Goal: Information Seeking & Learning: Find specific fact

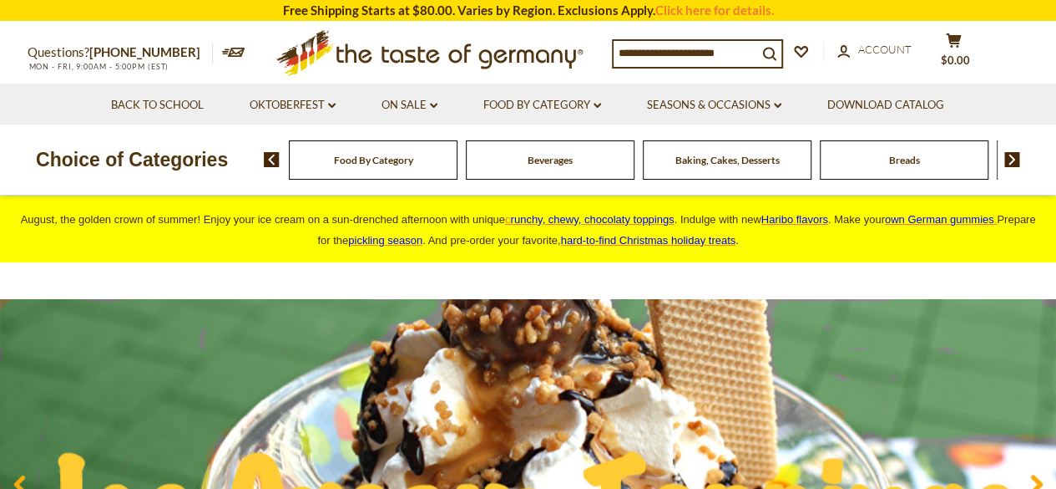
click at [681, 54] on input at bounding box center [686, 52] width 144 height 23
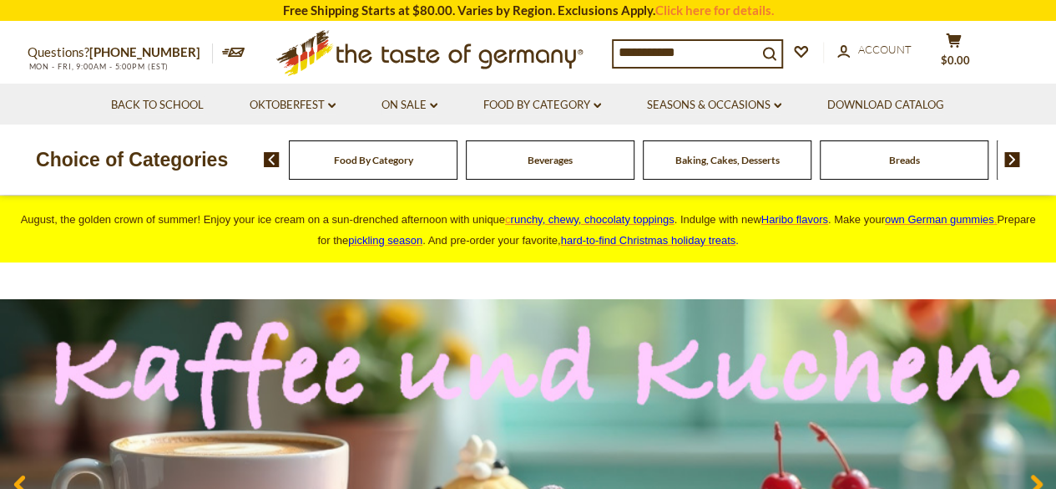
type input "**********"
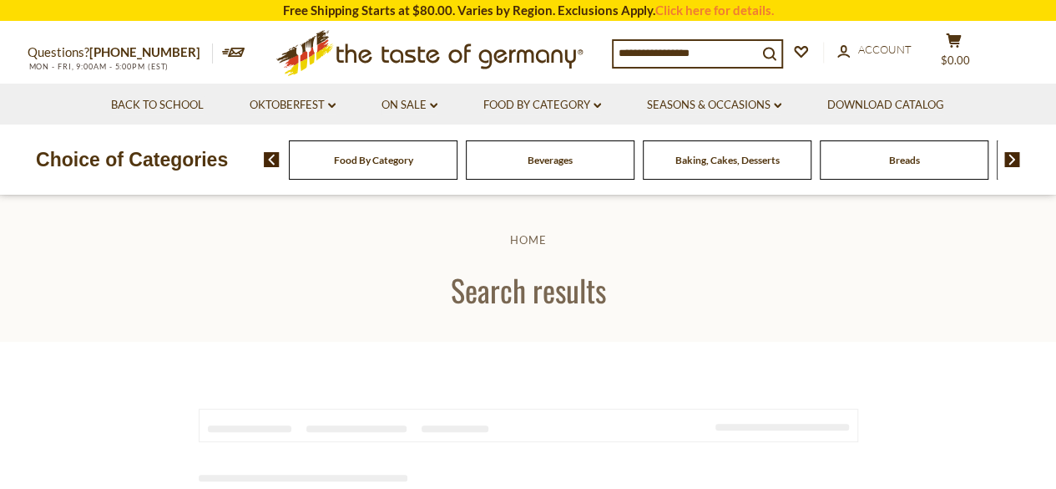
type input "**********"
